Goal: Task Accomplishment & Management: Use online tool/utility

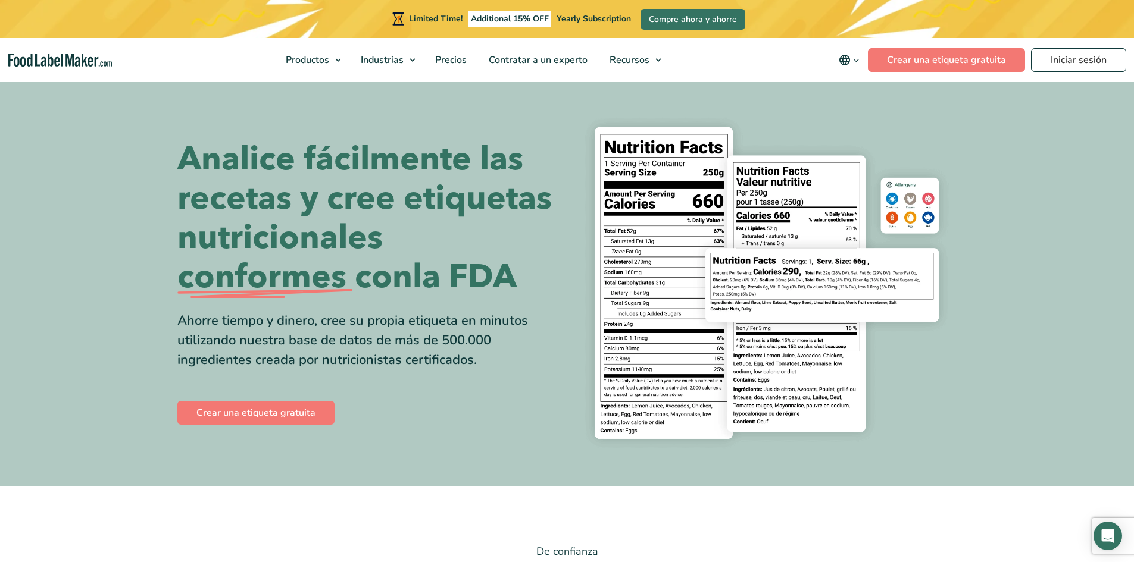
click at [524, 292] on h1 "Analice fácilmente las recetas y cree etiquetas nutricionales conformes con la …" at bounding box center [367, 218] width 381 height 157
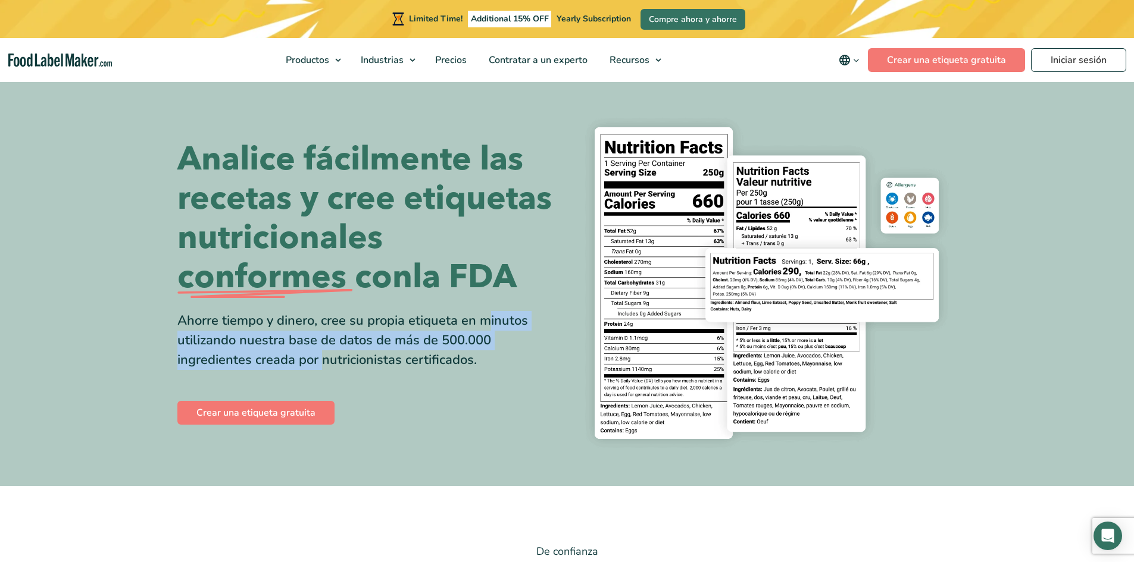
drag, startPoint x: 340, startPoint y: 318, endPoint x: 501, endPoint y: 346, distance: 163.6
click at [504, 345] on div "Ahorre tiempo y dinero, cree su propia etiqueta en minutos utilizando nuestra b…" at bounding box center [367, 340] width 381 height 59
drag, startPoint x: 490, startPoint y: 358, endPoint x: 170, endPoint y: 318, distance: 322.6
click at [170, 318] on div "Analice fácilmente las recetas y cree etiquetas nutricionales conformes con la …" at bounding box center [566, 283] width 797 height 349
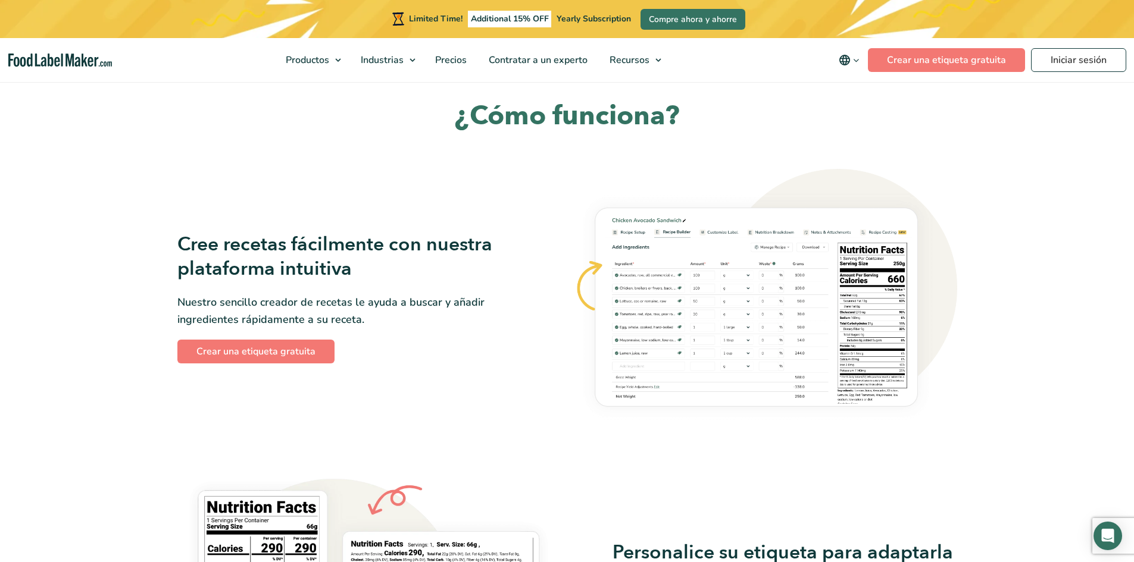
scroll to position [833, 0]
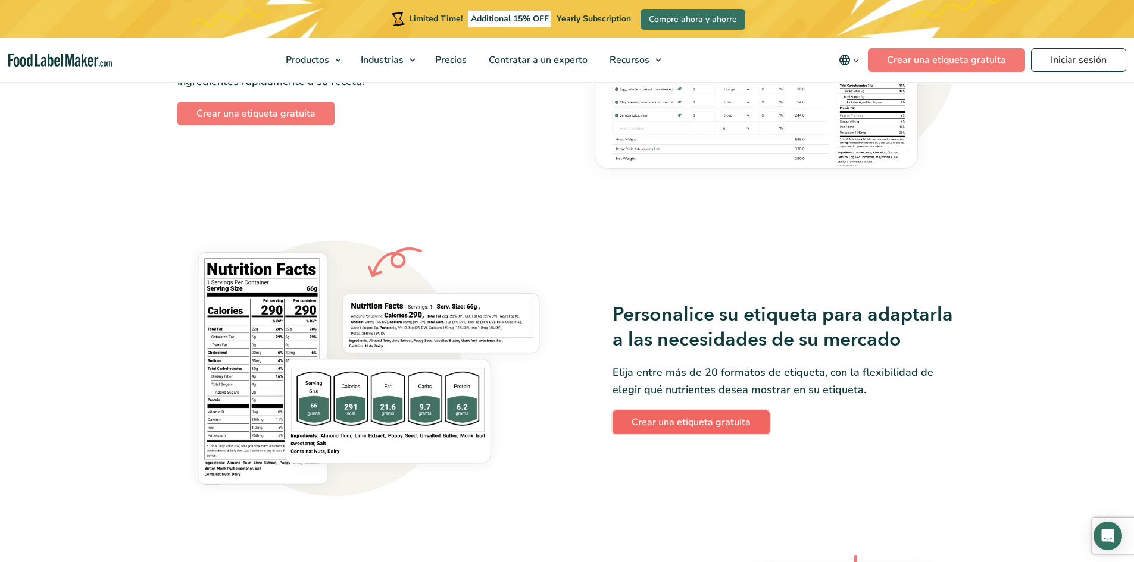
click at [681, 420] on link "Crear una etiqueta gratuita" at bounding box center [690, 423] width 157 height 24
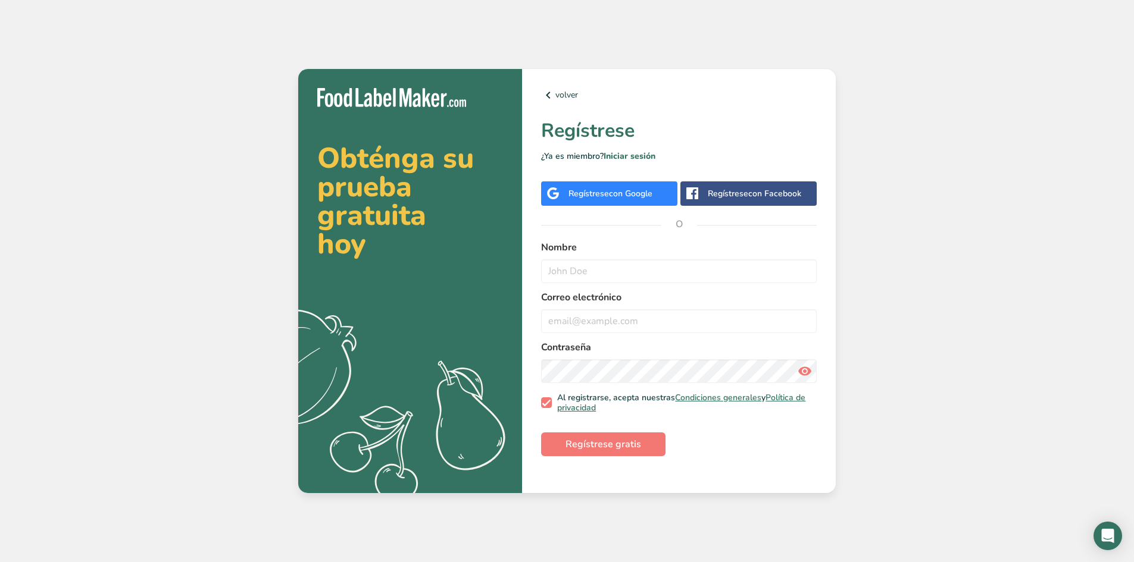
click at [622, 204] on div "Regístrese con Google" at bounding box center [609, 194] width 136 height 24
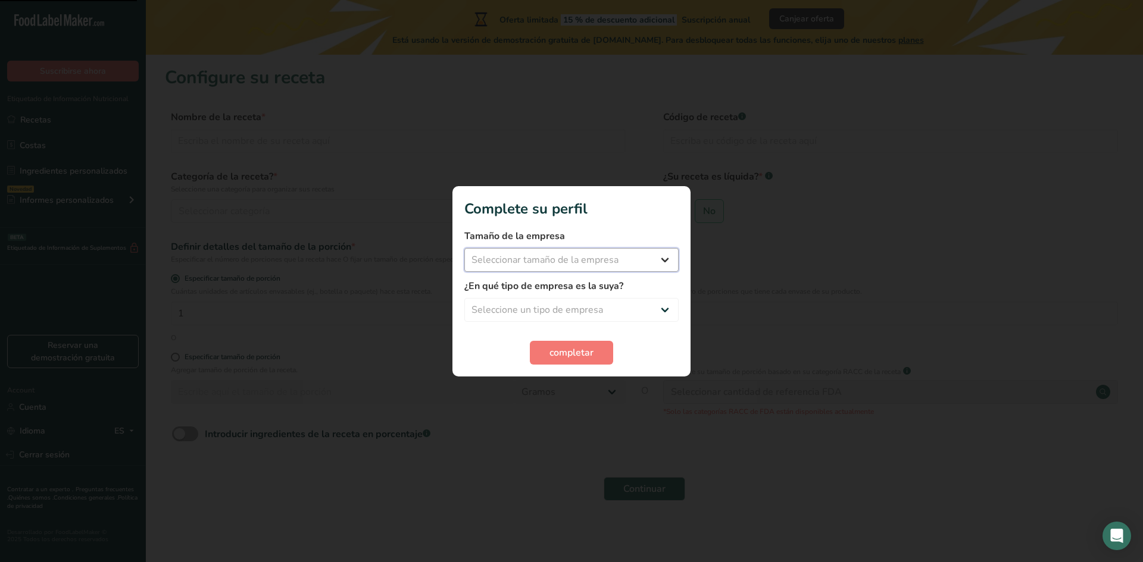
click at [594, 260] on select "Seleccionar tamaño de la empresa Menos de 10 empleados De 10 a 50 empleados De …" at bounding box center [571, 260] width 214 height 24
select select "1"
click at [464, 248] on select "Seleccionar tamaño de la empresa Menos de 10 empleados De 10 a 50 empleados De …" at bounding box center [571, 260] width 214 height 24
click at [581, 309] on select "Seleccione un tipo de empresa Fabricante de alimentos envasados Restaurante y c…" at bounding box center [571, 310] width 214 height 24
select select "1"
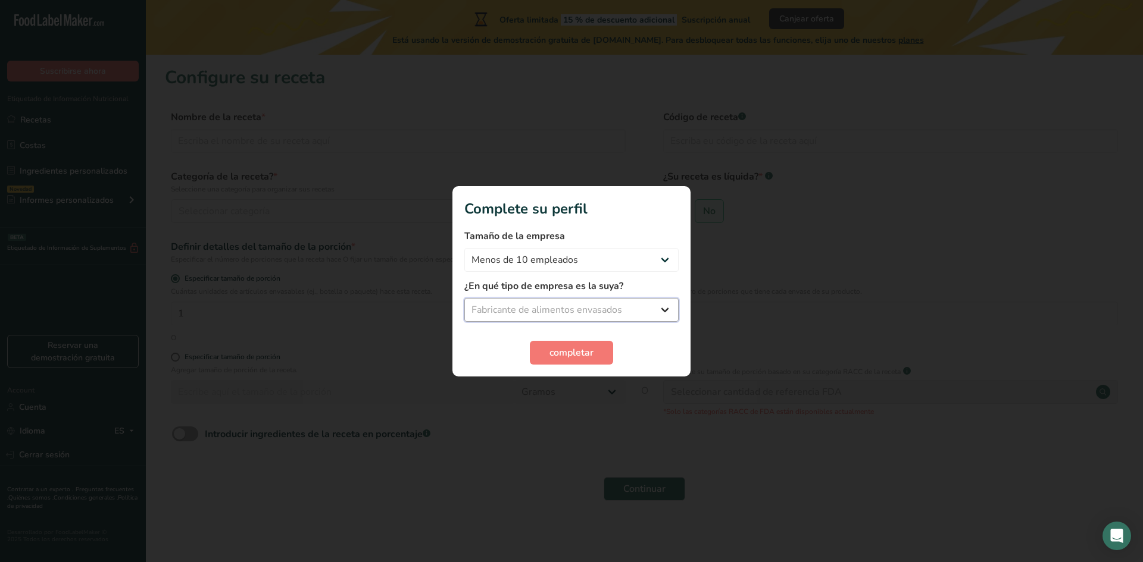
click at [464, 298] on select "Seleccione un tipo de empresa Fabricante de alimentos envasados Restaurante y c…" at bounding box center [571, 310] width 214 height 24
click at [589, 352] on span "completar" at bounding box center [571, 353] width 44 height 14
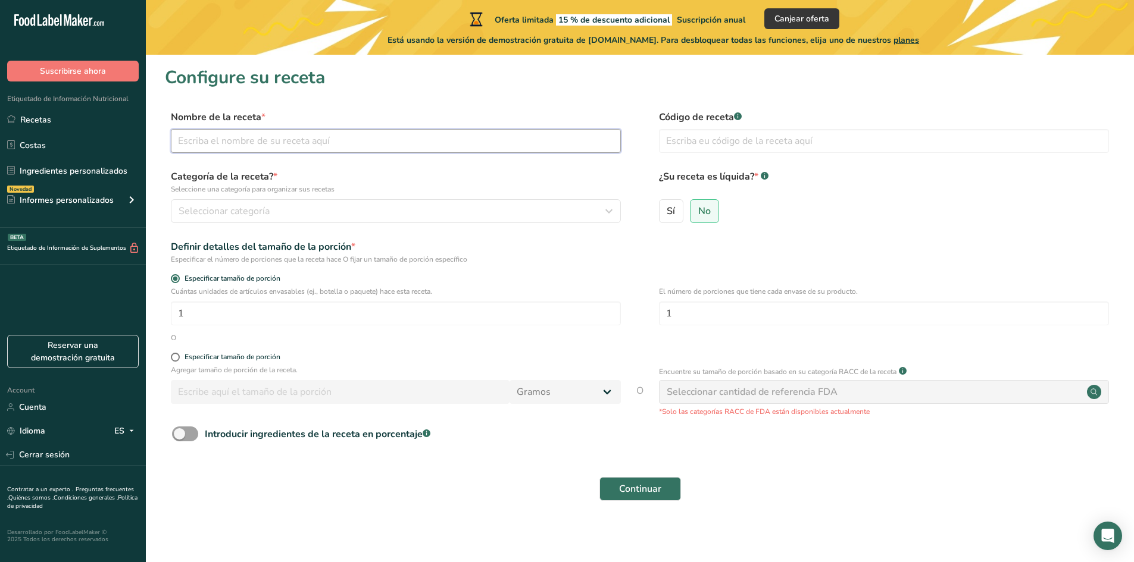
click at [337, 144] on input "text" at bounding box center [396, 141] width 450 height 24
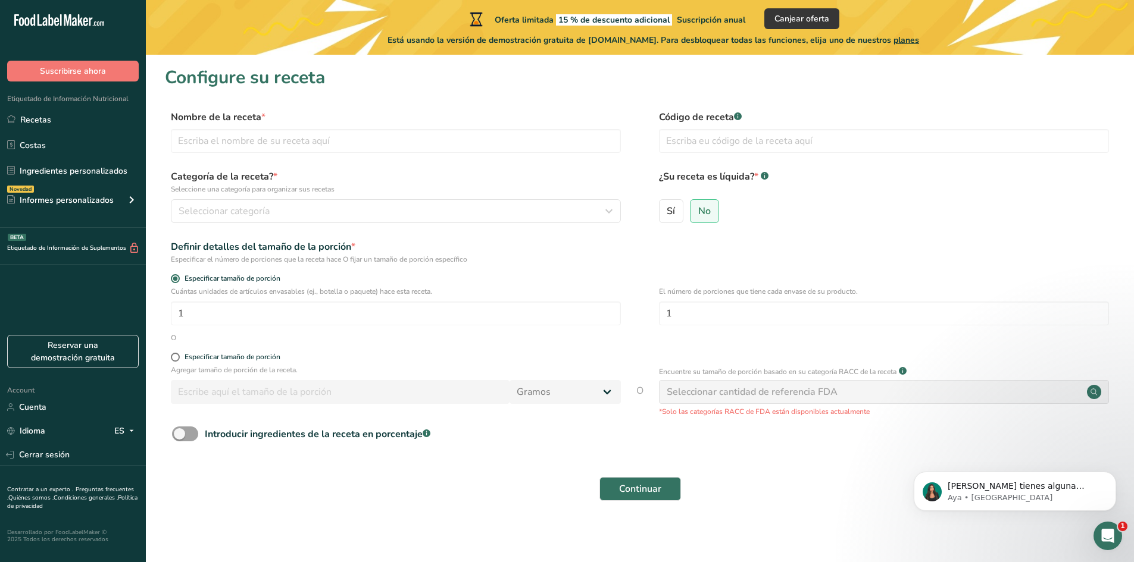
click at [780, 399] on div "Seleccionar cantidad de referencia FDA" at bounding box center [752, 392] width 171 height 14
click at [280, 150] on input "text" at bounding box center [396, 141] width 450 height 24
type input "queque"
click at [235, 205] on span "Seleccionar categoría" at bounding box center [224, 211] width 91 height 14
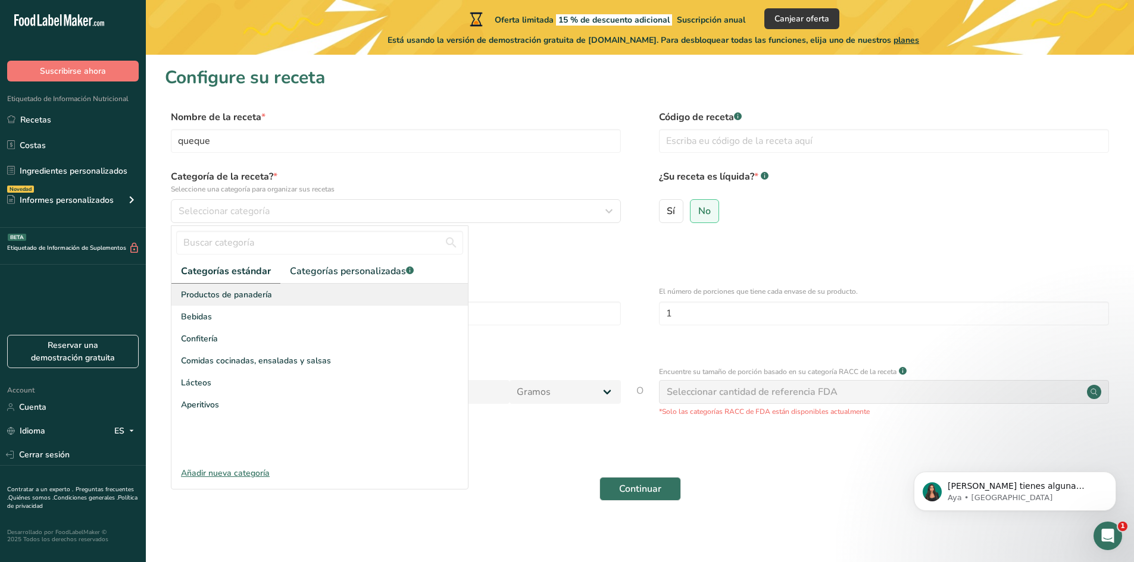
click at [262, 296] on span "Productos de panadería" at bounding box center [226, 295] width 91 height 12
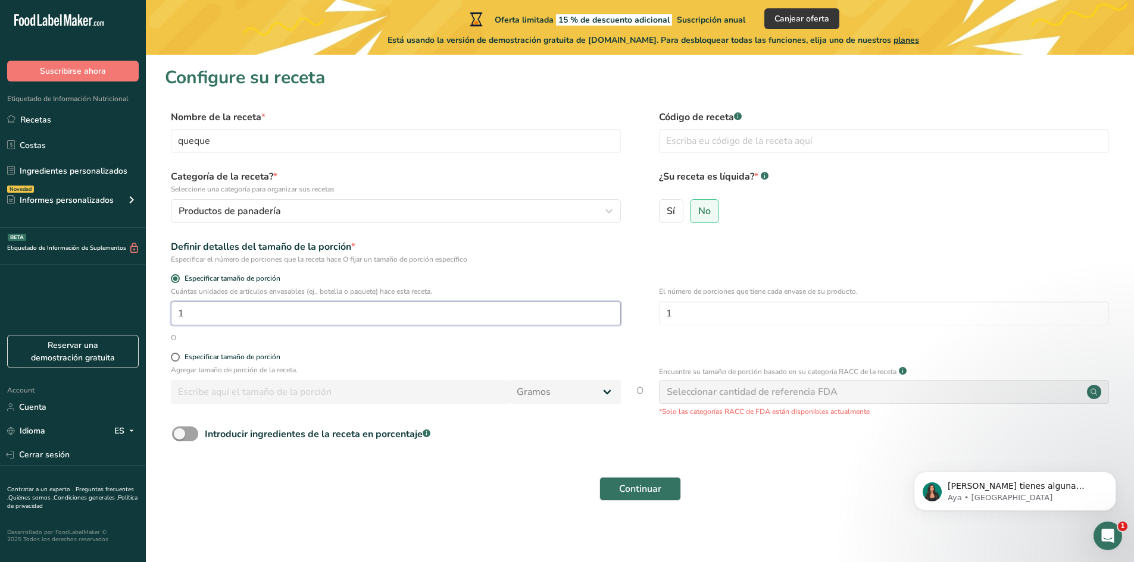
drag, startPoint x: 451, startPoint y: 315, endPoint x: 248, endPoint y: 295, distance: 203.3
click at [248, 295] on div "Cuántas unidades de artículos envasables (ej., botella o paquete) hace esta rec…" at bounding box center [396, 305] width 450 height 39
drag, startPoint x: 166, startPoint y: 313, endPoint x: 207, endPoint y: 312, distance: 40.5
click at [207, 312] on input "1" at bounding box center [396, 314] width 450 height 24
click at [469, 309] on input "1" at bounding box center [396, 314] width 450 height 24
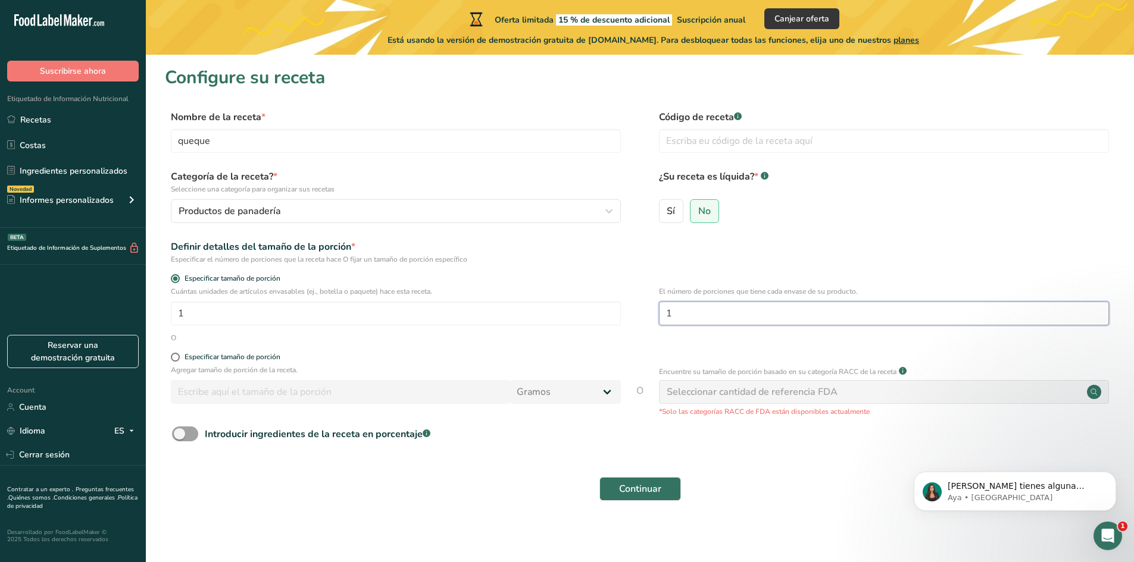
click at [725, 319] on input "1" at bounding box center [884, 314] width 450 height 24
drag, startPoint x: 694, startPoint y: 318, endPoint x: 655, endPoint y: 315, distance: 40.0
click at [655, 315] on div "Cuántas unidades de artículos envasables (ej., botella o paquete) hace esta rec…" at bounding box center [640, 309] width 950 height 46
type input "8"
click at [486, 354] on label "Especificar tamaño de porción" at bounding box center [396, 357] width 450 height 9
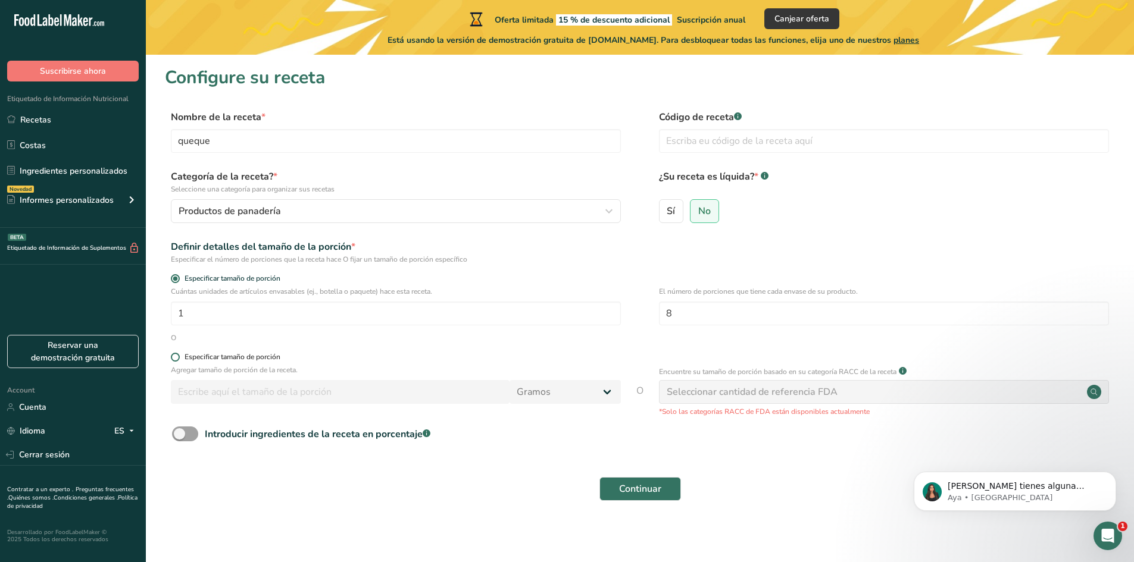
click at [179, 354] on input "Especificar tamaño de porción" at bounding box center [175, 357] width 8 height 8
radio input "true"
radio input "false"
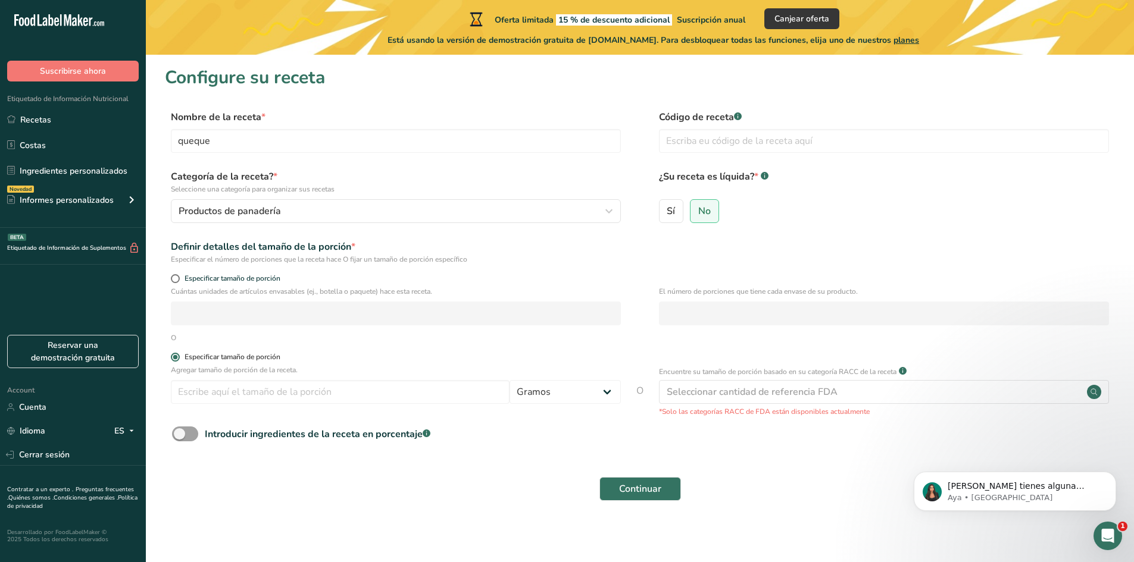
click at [249, 358] on div "Especificar tamaño de porción" at bounding box center [232, 357] width 96 height 9
click at [179, 358] on input "Especificar tamaño de porción" at bounding box center [175, 357] width 8 height 8
click at [293, 396] on input "number" at bounding box center [340, 392] width 339 height 24
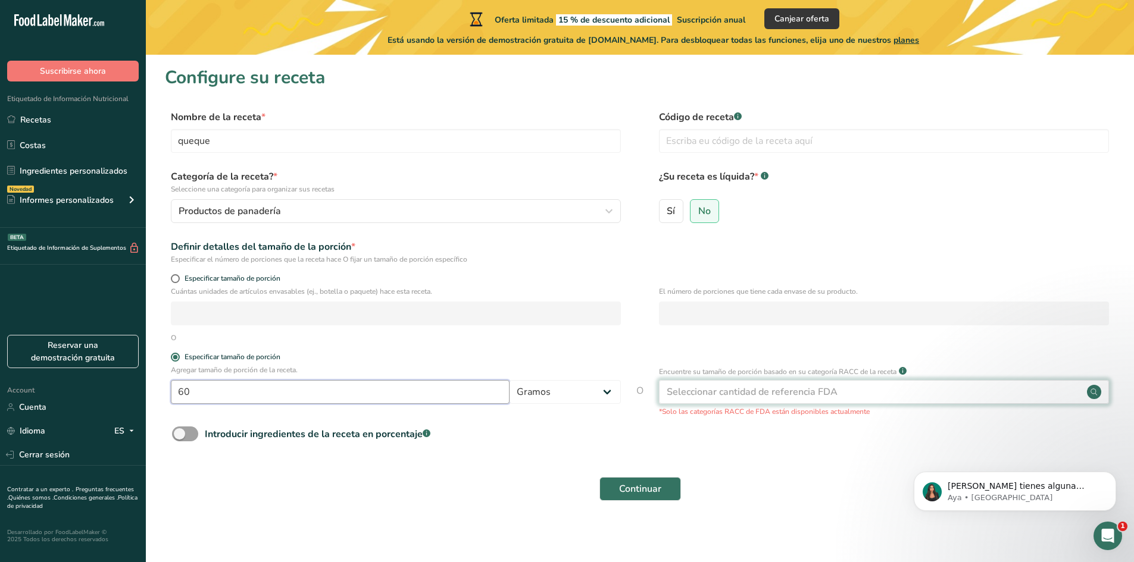
type input "60"
click at [861, 393] on div "Seleccionar cantidad de referencia FDA" at bounding box center [884, 392] width 450 height 24
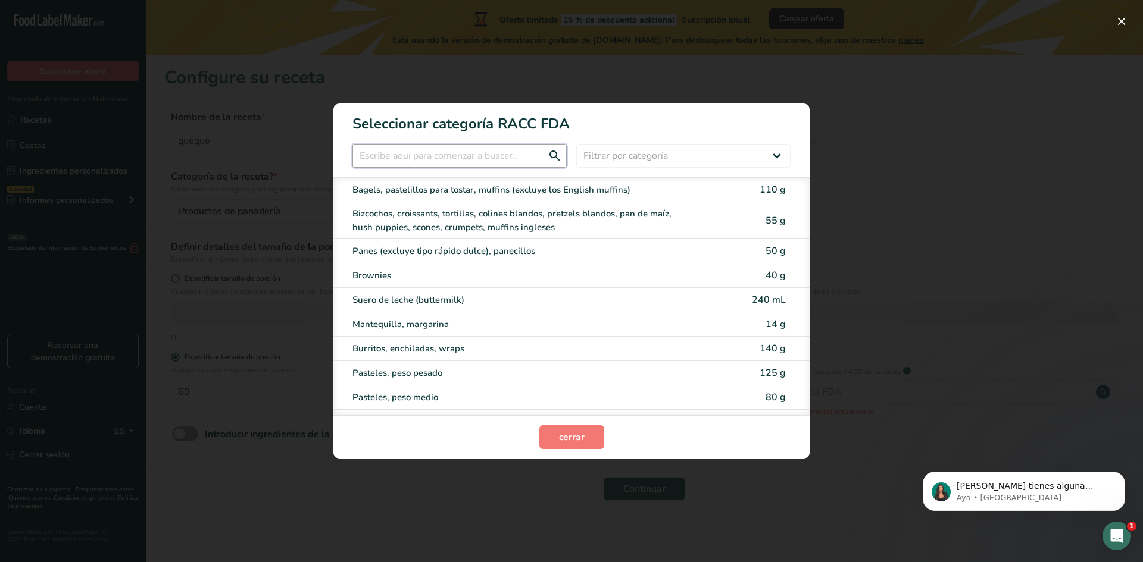
click at [429, 162] on input "RACC Category Selection Modal" at bounding box center [459, 156] width 214 height 24
click at [193, 225] on div "RACC Category Selection Modal" at bounding box center [571, 281] width 1143 height 562
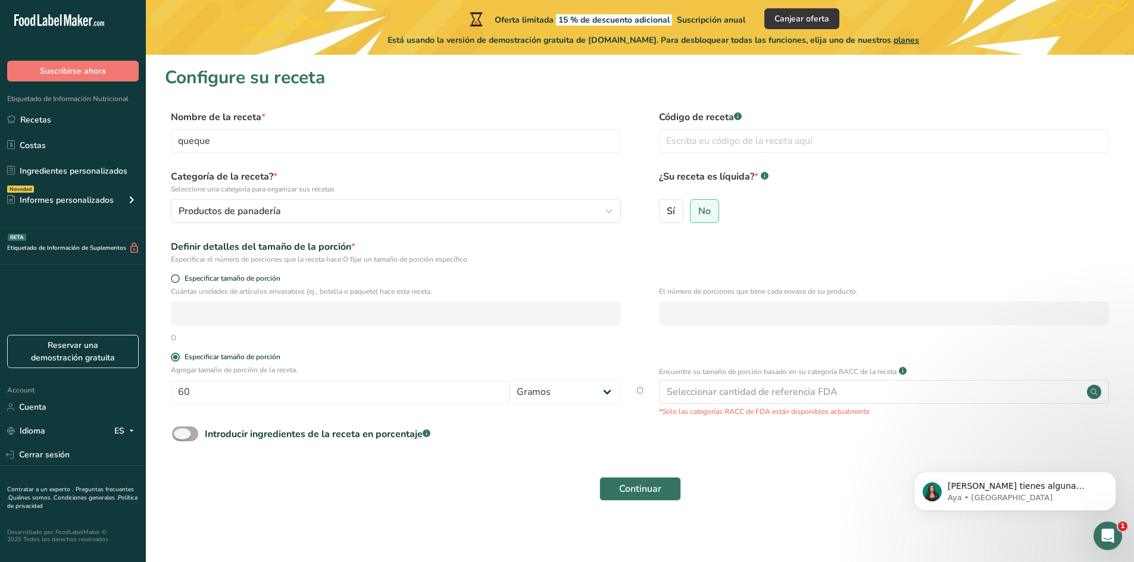
click at [229, 431] on div "Introducir ingredientes de la receta en porcentaje .a-a{fill:#347362;}.b-a{fill…" at bounding box center [318, 434] width 226 height 14
click at [180, 431] on input "Introducir ingredientes de la receta en porcentaje .a-a{fill:#347362;}.b-a{fill…" at bounding box center [176, 434] width 8 height 8
checkbox input "true"
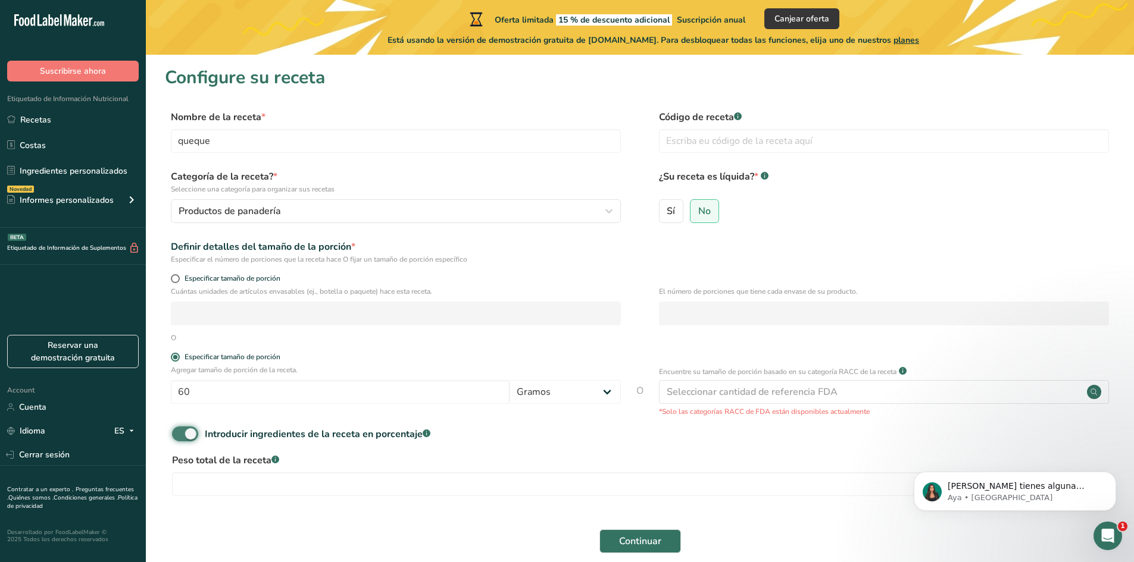
scroll to position [55, 0]
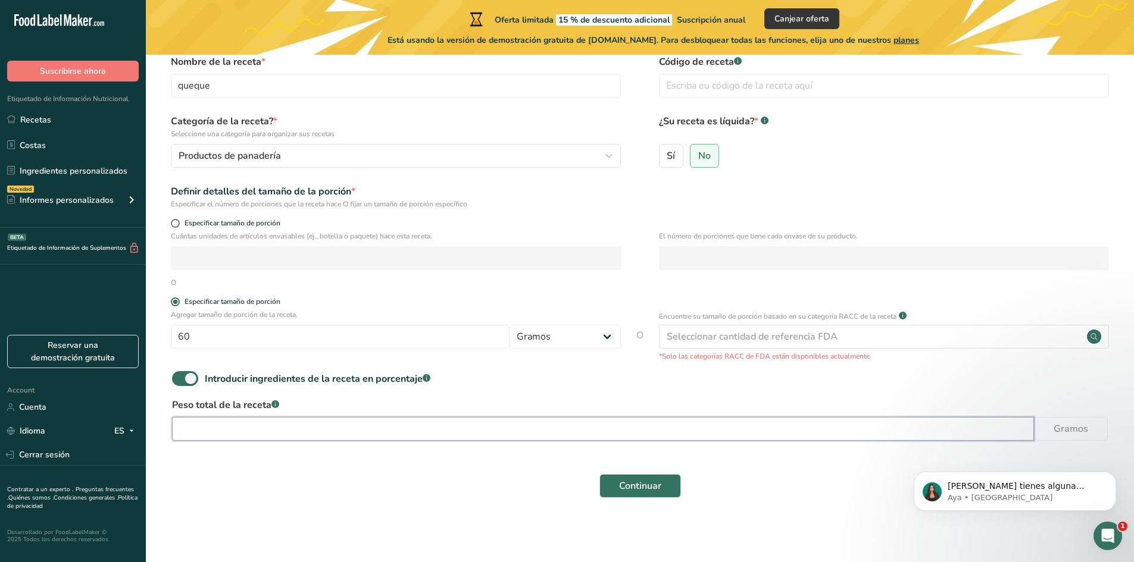
click at [235, 430] on input "number" at bounding box center [603, 429] width 862 height 24
type input "600"
click at [610, 480] on button "Continuar" at bounding box center [640, 486] width 82 height 24
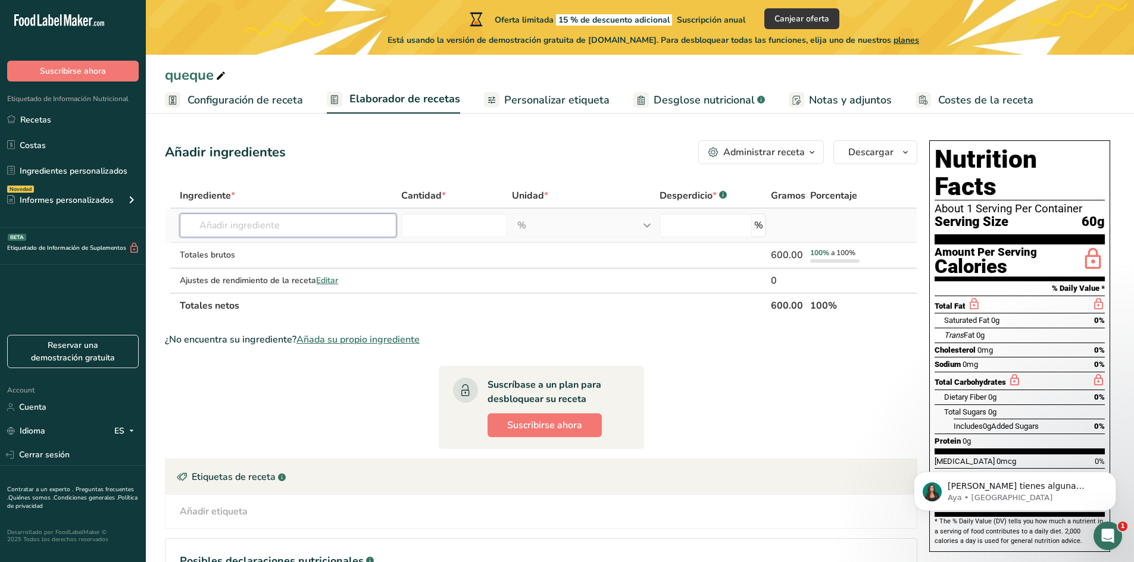
click at [259, 221] on input "text" at bounding box center [288, 226] width 216 height 24
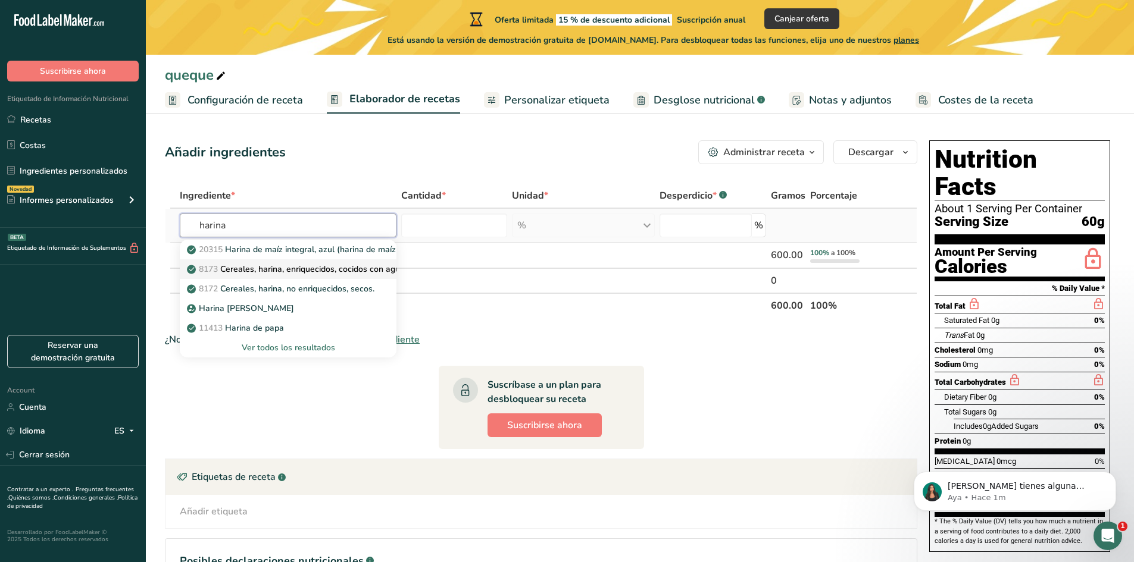
type input "harina"
click at [298, 268] on p "8173 Cereales, harina, enriquecidos, cocidos con agua, con sal" at bounding box center [312, 269] width 247 height 12
type input "Cereals, farina, enriched, cooked with water, with salt"
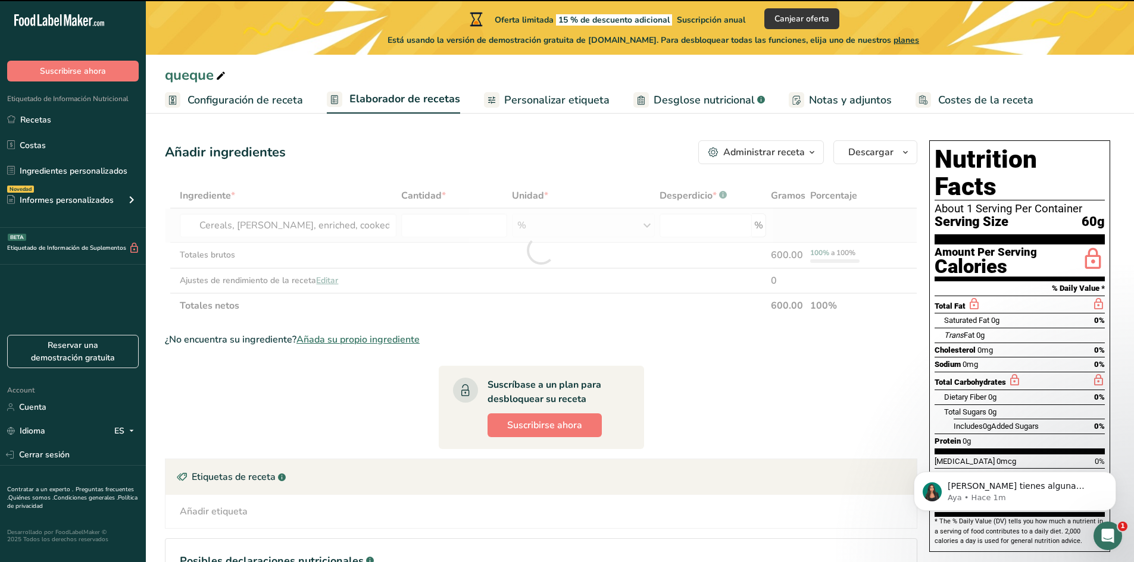
type input "0"
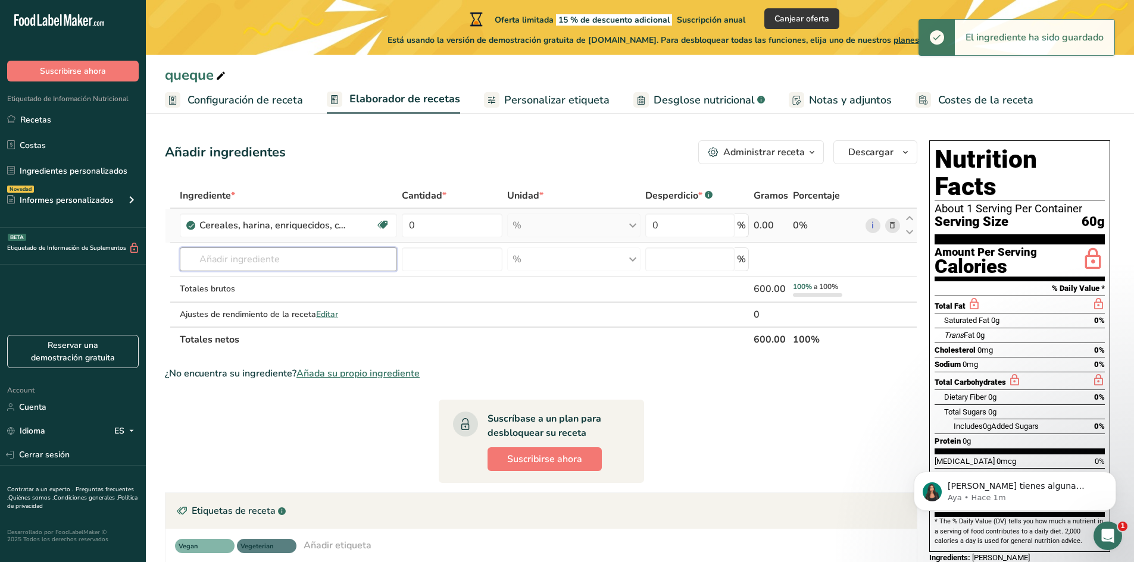
click at [298, 268] on input "text" at bounding box center [288, 260] width 217 height 24
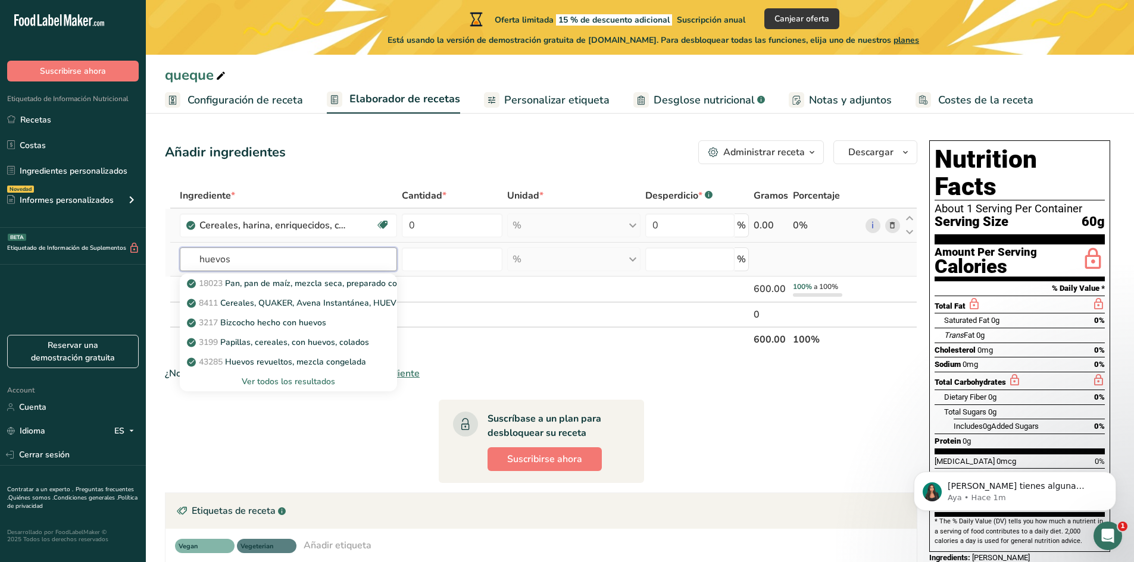
type input "huevos"
click at [311, 383] on div "Ver todos los resultados" at bounding box center [288, 382] width 198 height 12
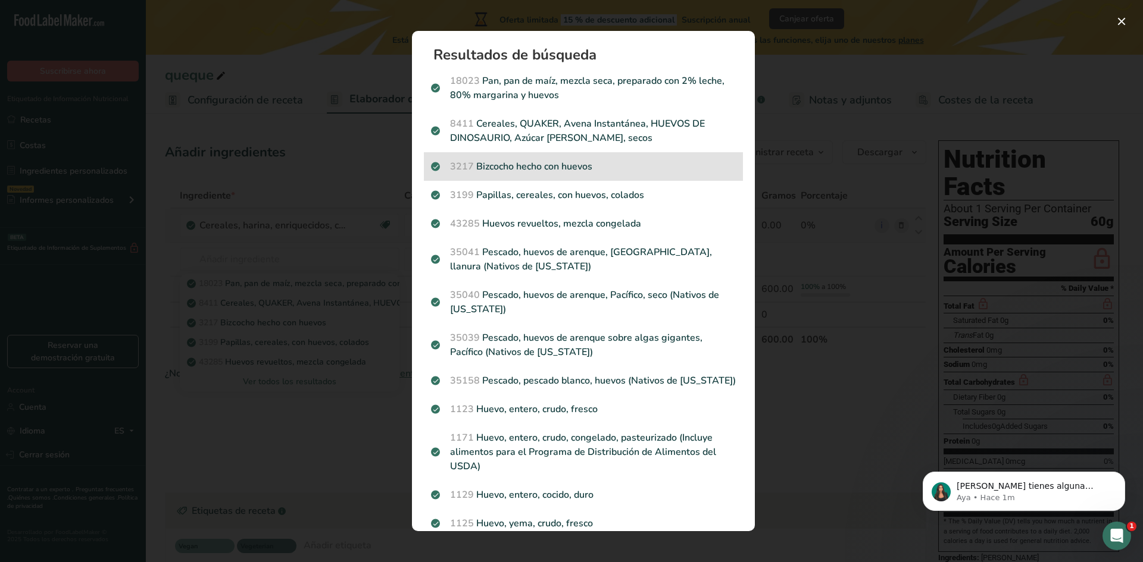
click at [604, 165] on p "3217 Bizcocho hecho con huevos" at bounding box center [583, 166] width 305 height 14
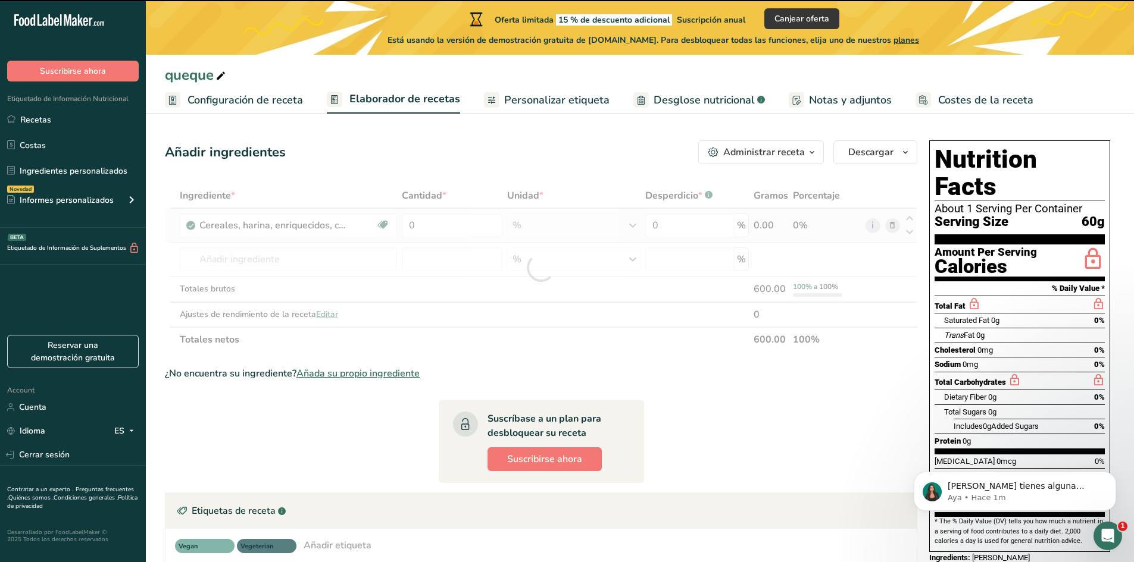
type input "0"
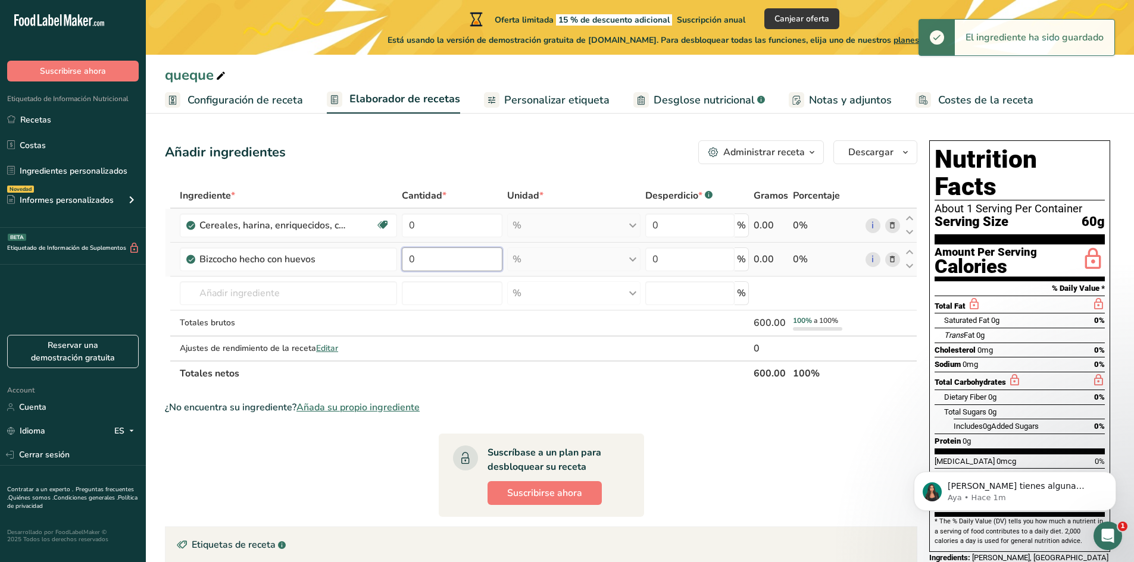
click at [448, 269] on input "0" at bounding box center [452, 260] width 101 height 24
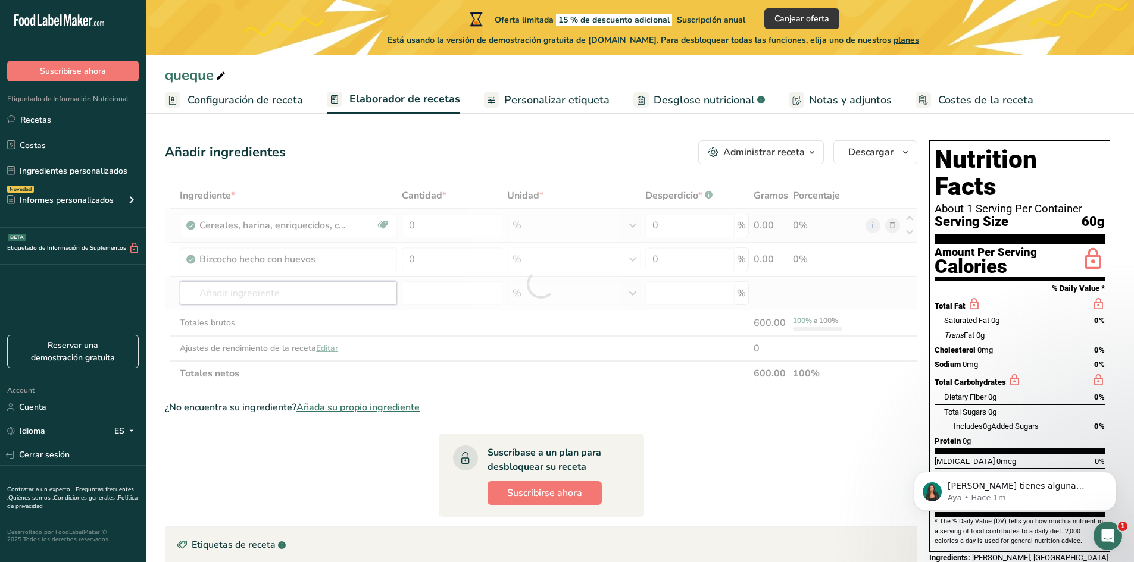
click at [295, 298] on div "Ingrediente * Cantidad * Unidad * Desperdicio * .a-a{fill:#347362;}.b-a{fill:#f…" at bounding box center [541, 284] width 752 height 203
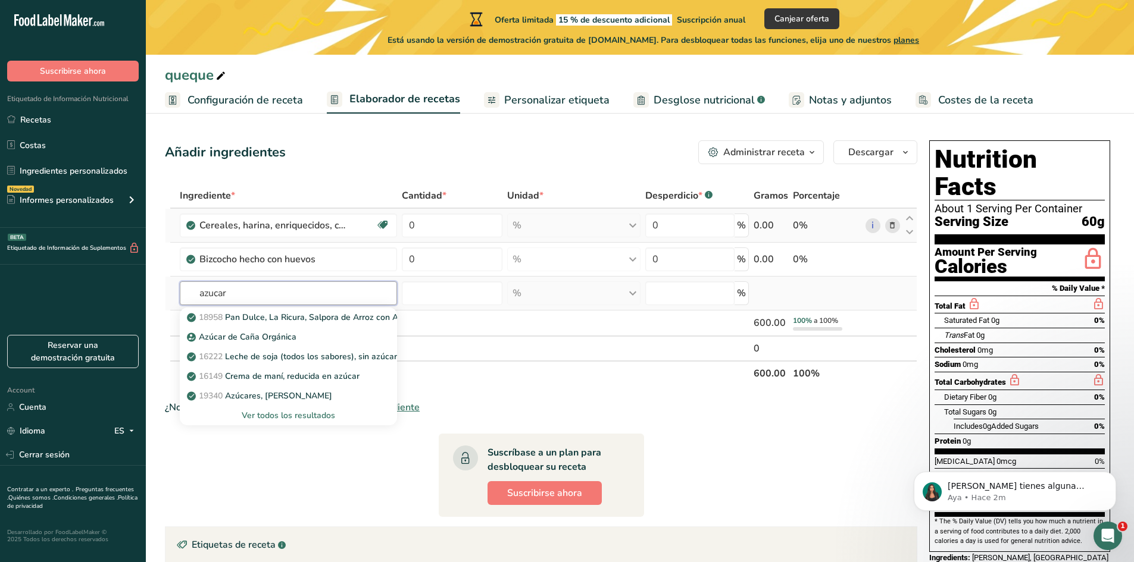
click at [215, 295] on input "azucar" at bounding box center [288, 293] width 217 height 24
type input "azúcar"
click at [279, 398] on p "19340 Azúcares, arce" at bounding box center [260, 396] width 143 height 12
type input "Sugars, maple"
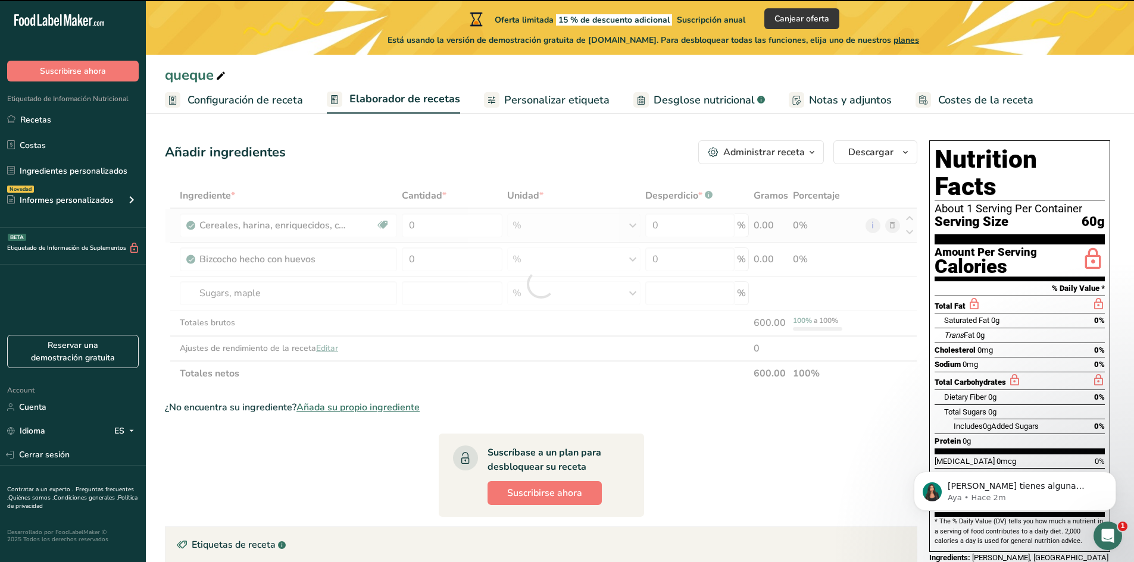
type input "0"
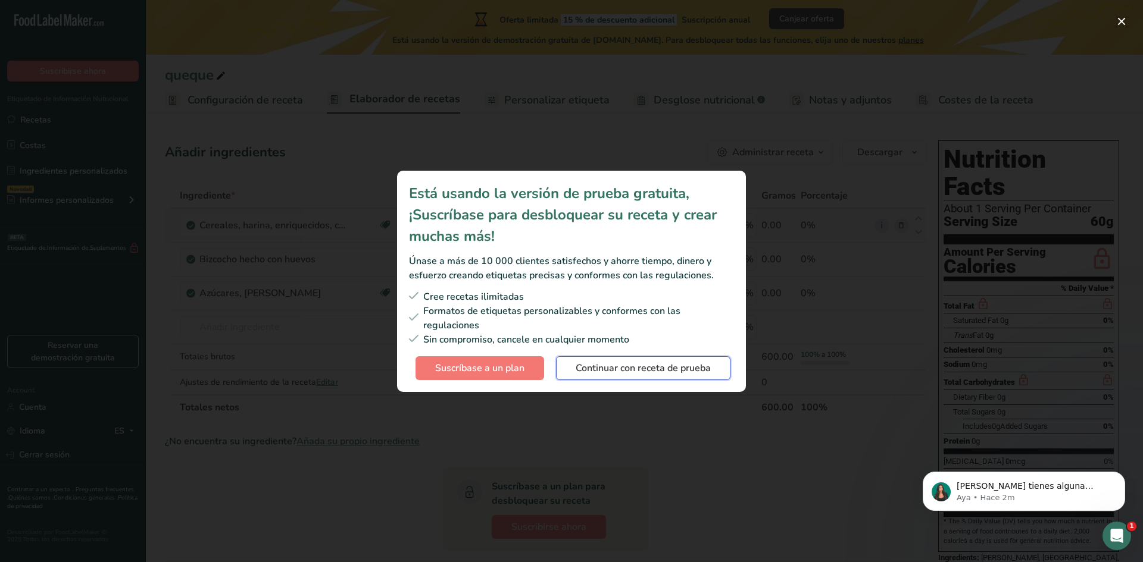
click at [696, 361] on span "Continuar con receta de prueba" at bounding box center [642, 368] width 135 height 14
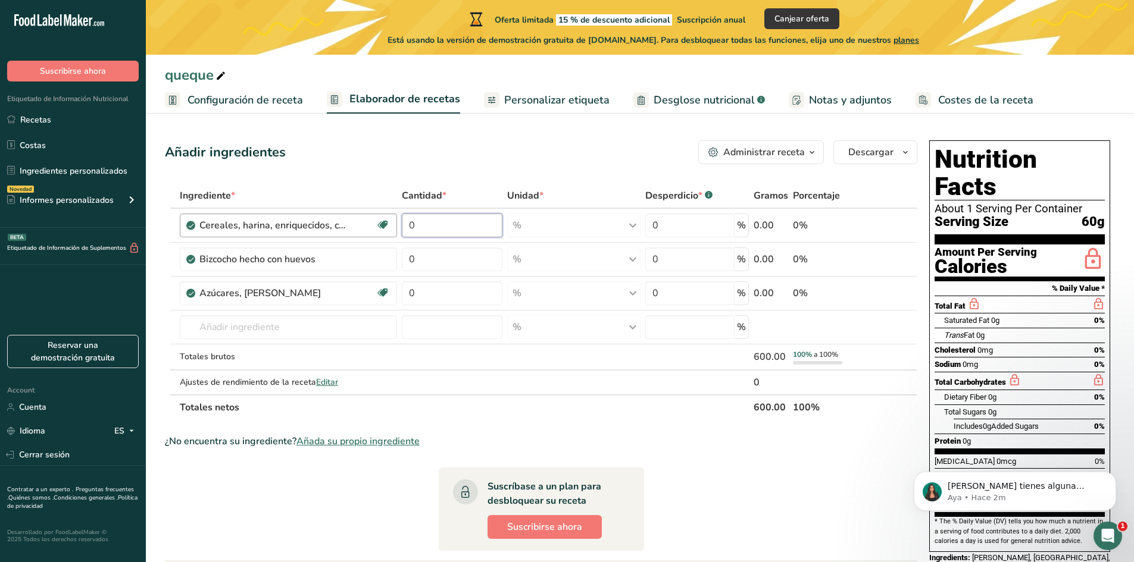
drag, startPoint x: 437, startPoint y: 224, endPoint x: 375, endPoint y: 234, distance: 62.7
click at [375, 234] on tr "Cereales, harina, enriquecidos, cocidos con agua, con sal Libre de lácteos Vega…" at bounding box center [540, 226] width 751 height 34
click at [550, 236] on div "% Porciones 1 cup Unidades de peso g kg mg Ver más Unidades de volumen litro La…" at bounding box center [573, 226] width 133 height 24
click at [559, 221] on div "% Porciones 1 cup Unidades de peso g kg mg Ver más Unidades de volumen litro La…" at bounding box center [573, 226] width 133 height 24
click at [630, 221] on div "% Porciones 1 cup Unidades de peso g kg mg Ver más Unidades de volumen litro La…" at bounding box center [573, 226] width 133 height 24
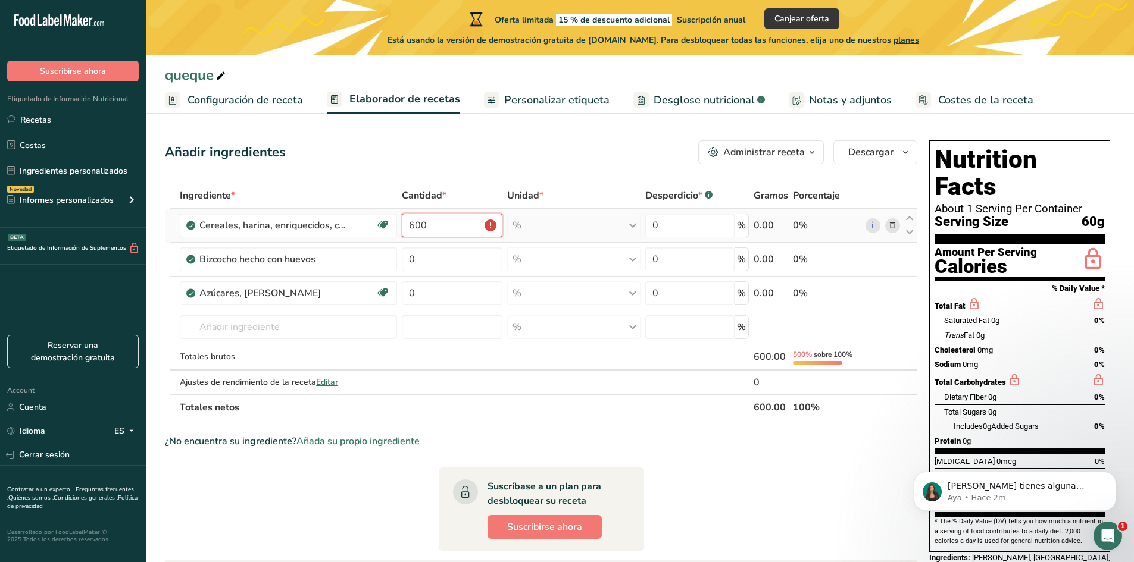
click at [490, 227] on input "600" at bounding box center [452, 226] width 101 height 24
click at [593, 150] on div "Añadir ingredientes Administrar receta Eliminar receta Duplicar receta Escalar …" at bounding box center [541, 152] width 752 height 24
click at [634, 220] on div "% Porciones 1 cup Unidades de peso g kg mg Ver más Unidades de volumen litro La…" at bounding box center [573, 226] width 133 height 24
click at [635, 227] on div "% Porciones 1 cup Unidades de peso g kg mg Ver más Unidades de volumen litro La…" at bounding box center [573, 226] width 133 height 24
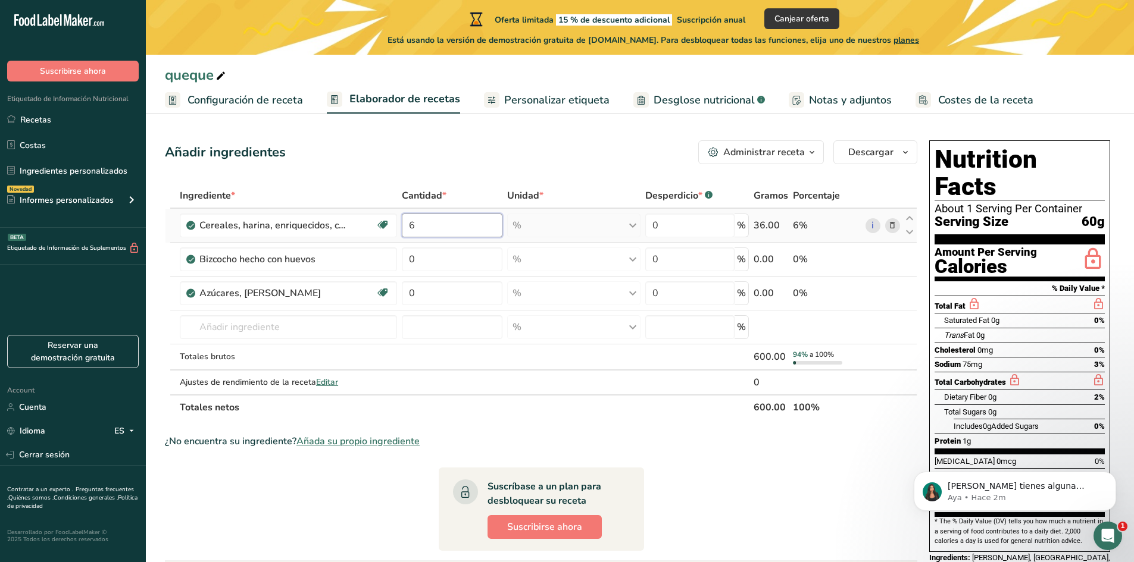
click at [436, 227] on input "6" at bounding box center [452, 226] width 101 height 24
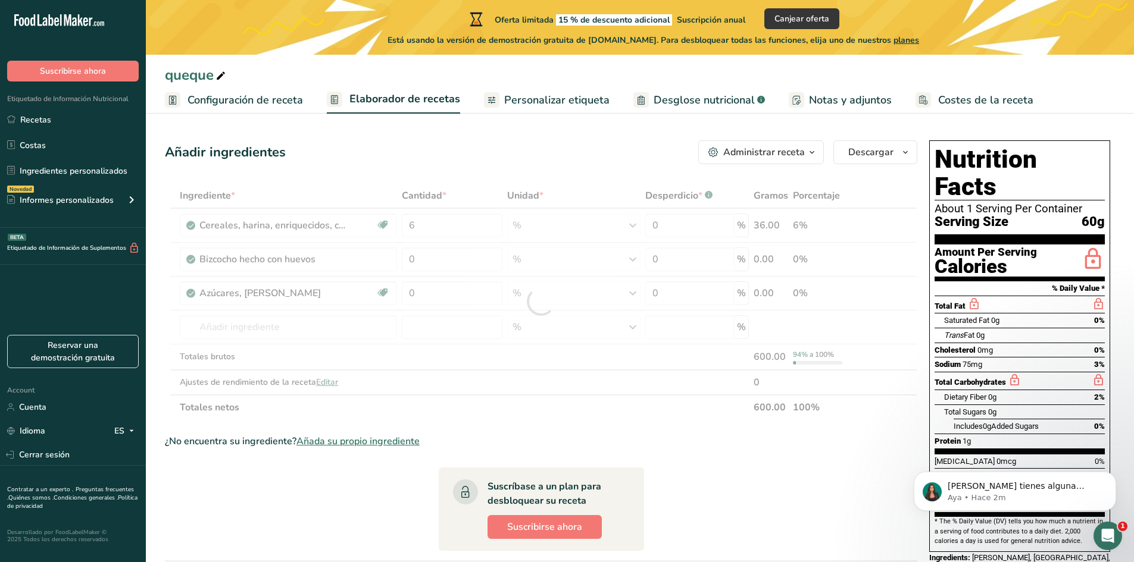
drag, startPoint x: 443, startPoint y: 196, endPoint x: 484, endPoint y: 199, distance: 40.6
click at [484, 199] on div "Ingrediente * Cantidad * Unidad * Desperdicio * .a-a{fill:#347362;}.b-a{fill:#f…" at bounding box center [541, 301] width 752 height 237
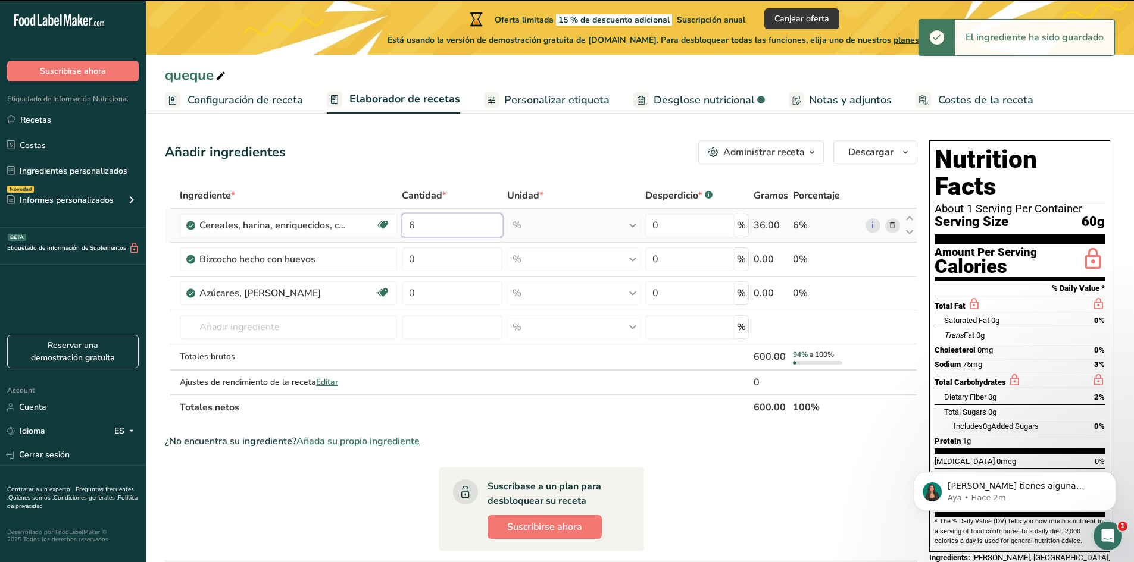
click at [458, 229] on input "6" at bounding box center [452, 226] width 101 height 24
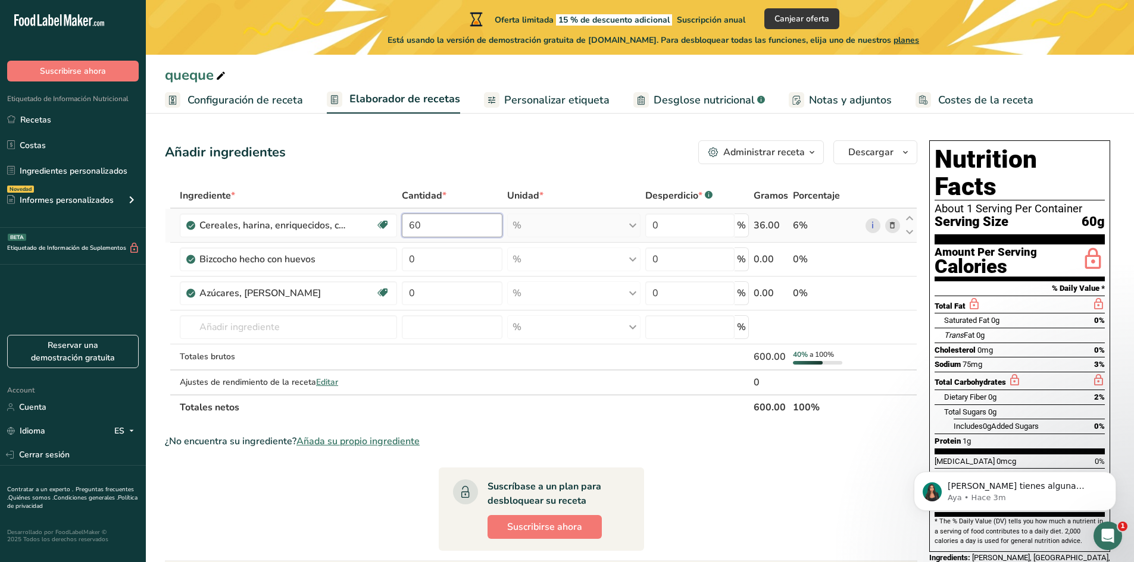
type input "6"
type input "0"
click at [440, 195] on div "Ingrediente * Cantidad * Unidad * Desperdicio * .a-a{fill:#347362;}.b-a{fill:#f…" at bounding box center [541, 301] width 752 height 237
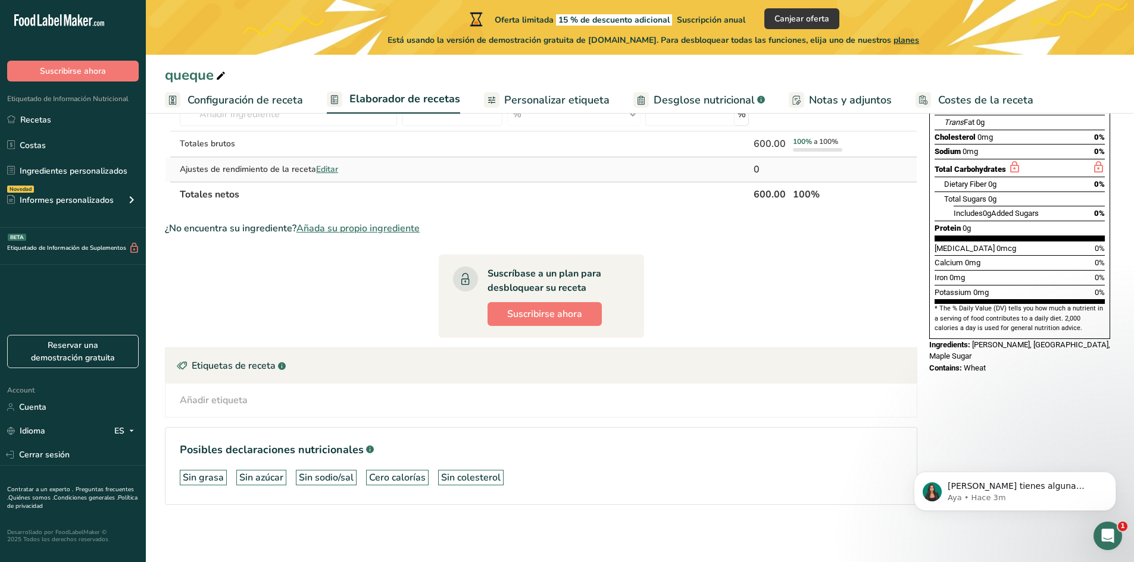
scroll to position [94, 0]
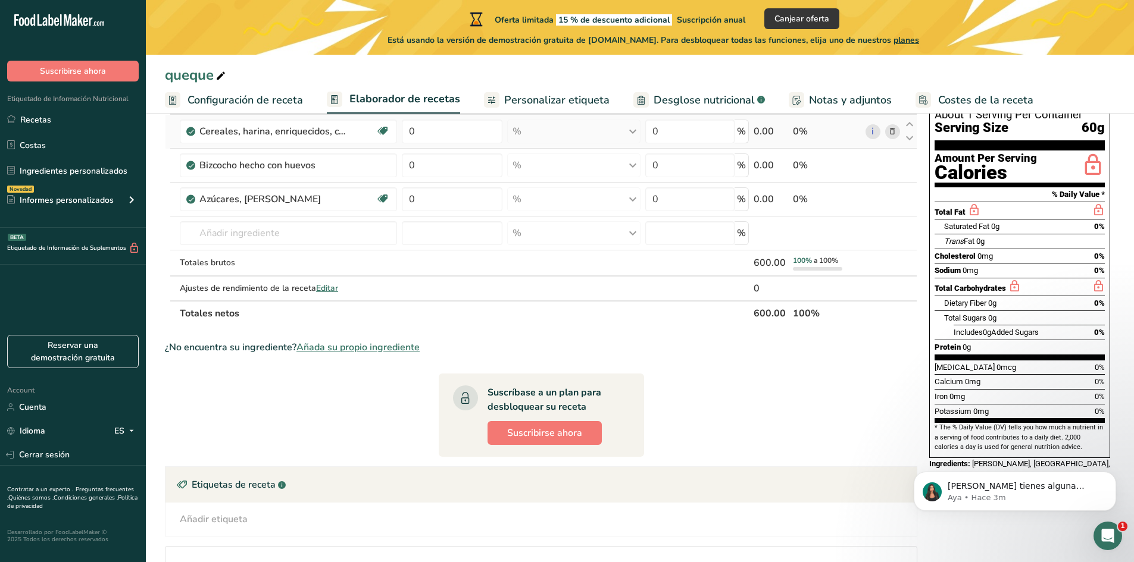
click at [761, 127] on div "0.00" at bounding box center [770, 131] width 35 height 14
click at [769, 132] on div "0.00" at bounding box center [770, 131] width 35 height 14
click at [871, 130] on link "i" at bounding box center [872, 131] width 15 height 15
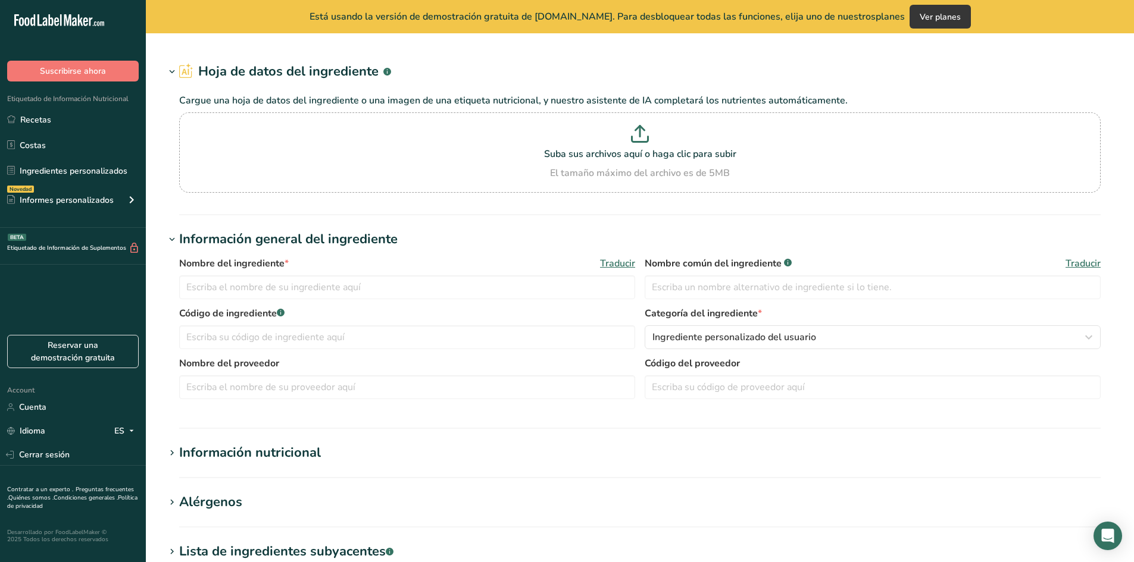
type input "Cereals, farina, enriched, cooked with water, with salt"
type input "[PERSON_NAME]"
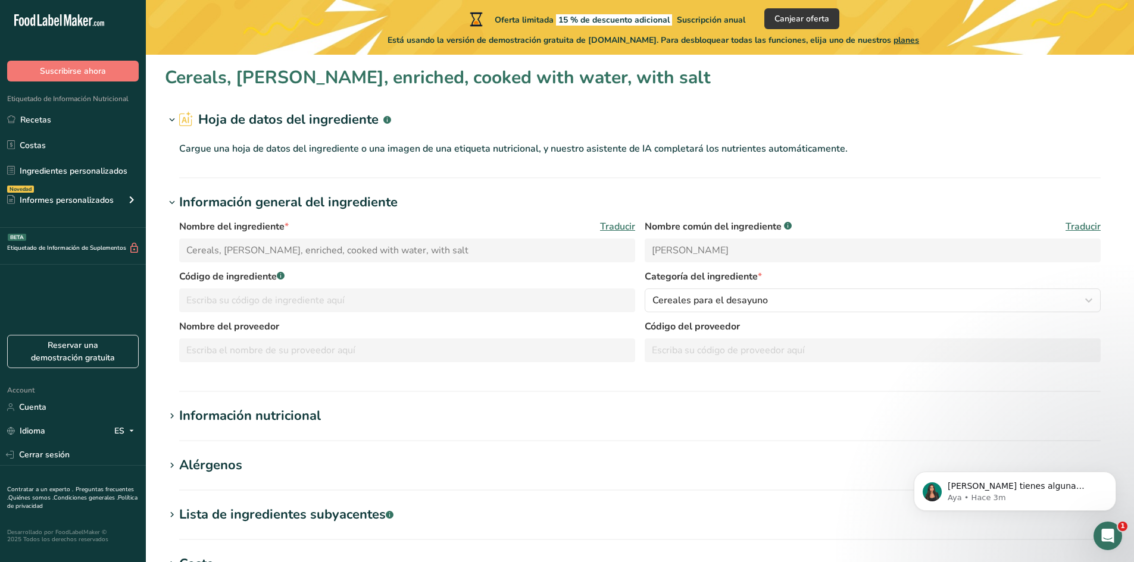
scroll to position [179, 0]
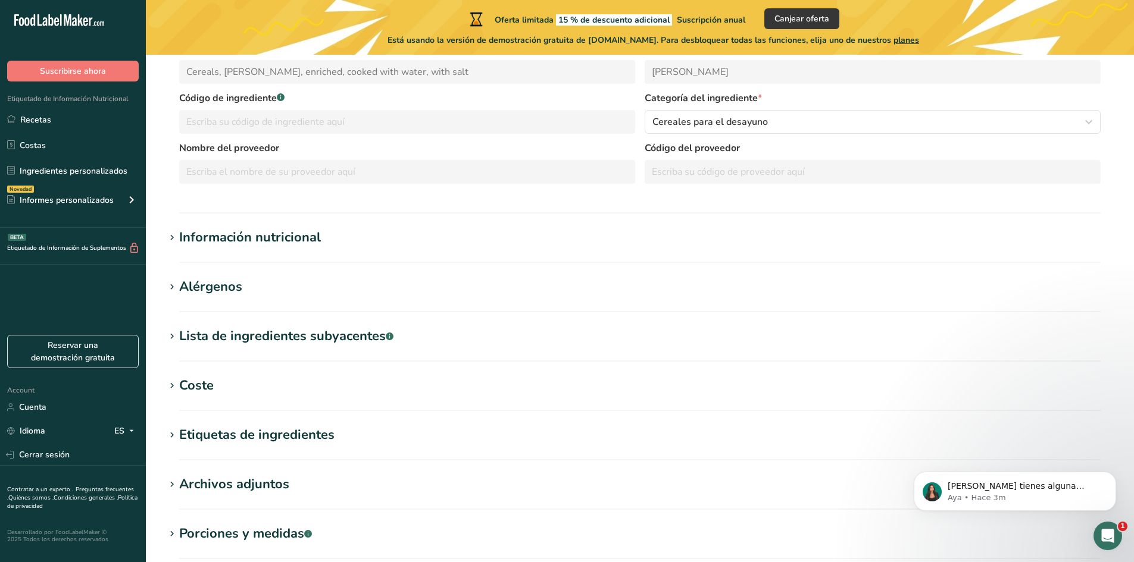
click at [271, 236] on div "Información nutricional" at bounding box center [250, 238] width 142 height 20
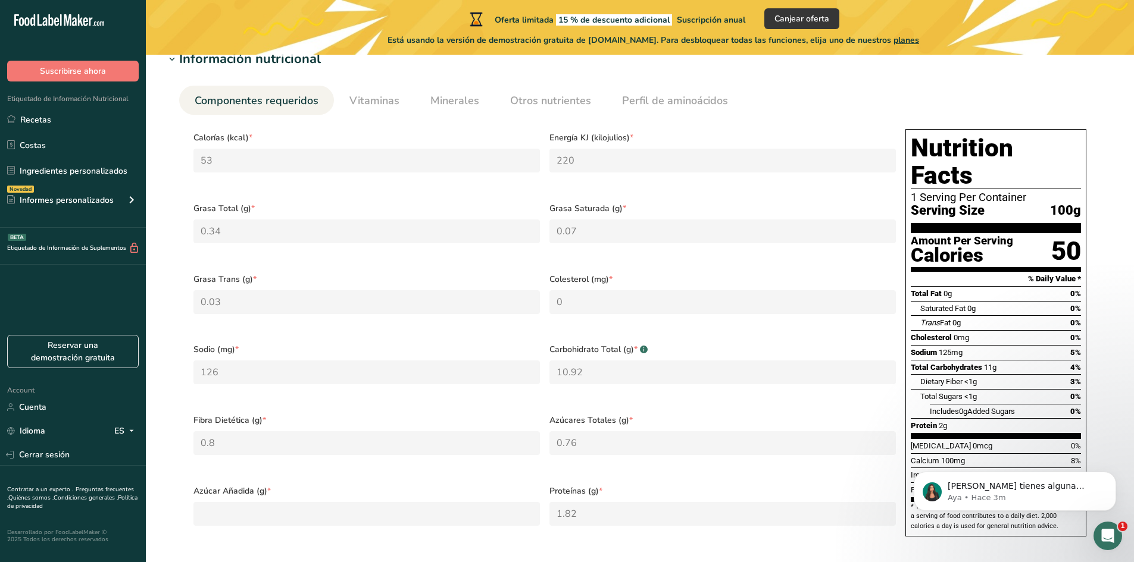
scroll to position [417, 0]
